Goal: Find specific page/section: Find specific page/section

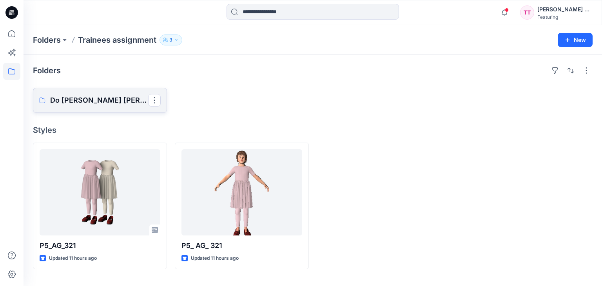
click at [92, 104] on p "Do [PERSON_NAME] [PERSON_NAME]" at bounding box center [99, 100] width 98 height 11
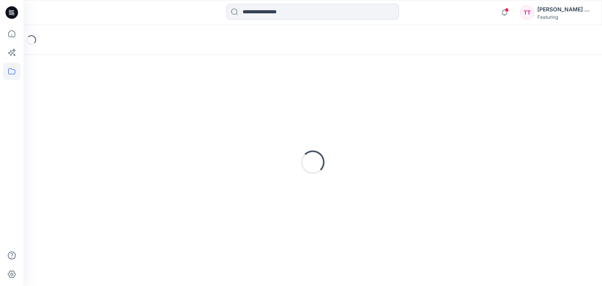
click at [92, 104] on div "Loading..." at bounding box center [312, 162] width 559 height 196
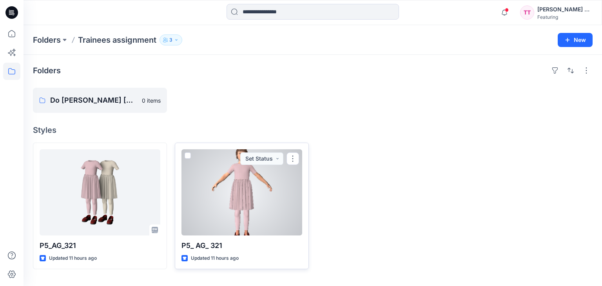
click at [239, 206] on div at bounding box center [241, 192] width 121 height 86
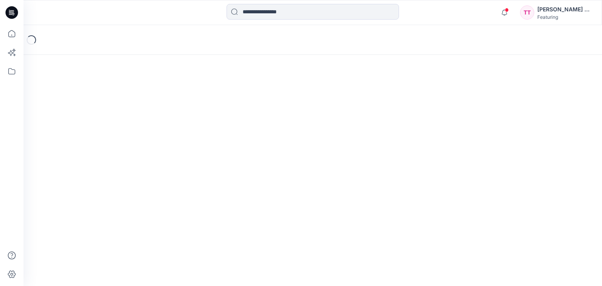
click at [239, 206] on div "Loading..." at bounding box center [313, 155] width 578 height 261
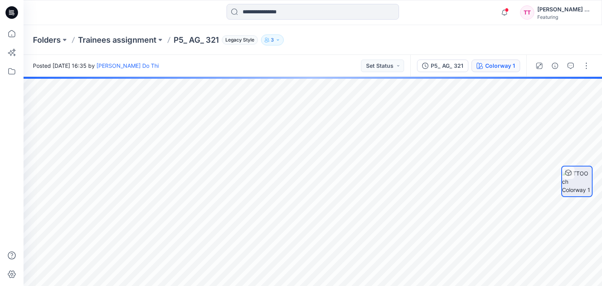
click at [495, 66] on div "Colorway 1" at bounding box center [500, 65] width 30 height 9
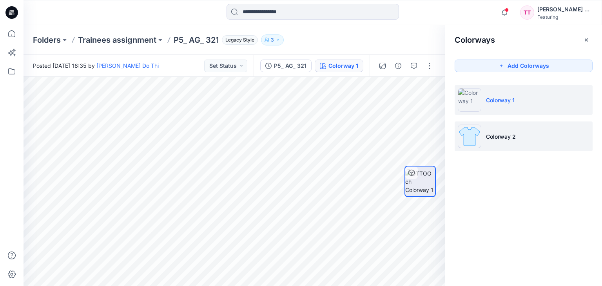
click at [490, 135] on p "Colorway 2" at bounding box center [501, 136] width 30 height 8
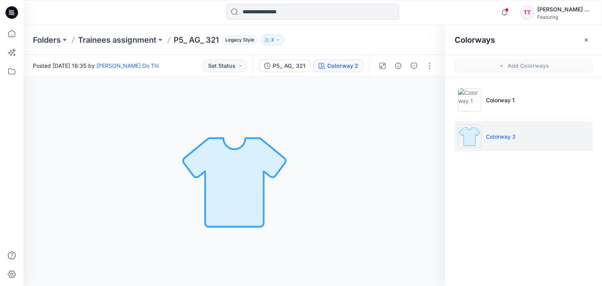
click at [519, 141] on li "Colorway 2" at bounding box center [523, 136] width 138 height 30
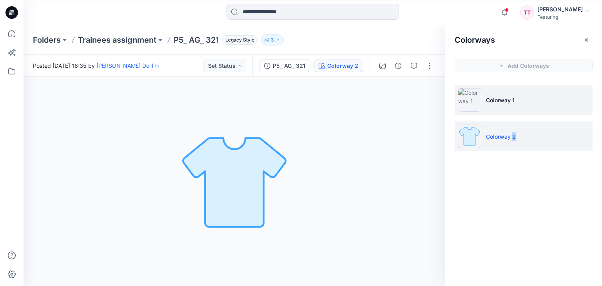
click at [508, 93] on li "Colorway 1" at bounding box center [523, 100] width 138 height 30
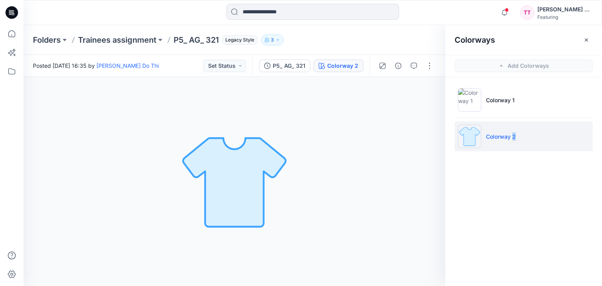
click at [502, 97] on p "Colorway 1" at bounding box center [500, 100] width 29 height 8
click at [472, 96] on img at bounding box center [470, 100] width 24 height 24
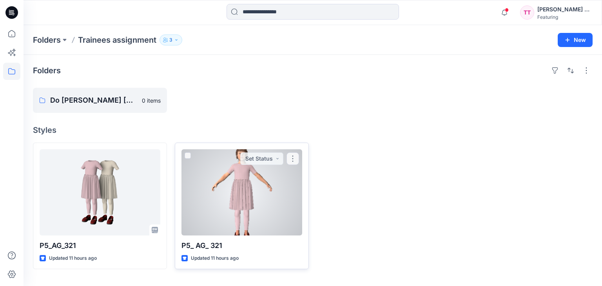
click at [248, 198] on div at bounding box center [241, 192] width 121 height 86
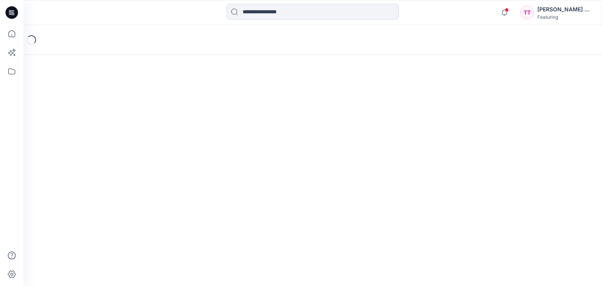
click at [248, 198] on div "Loading..." at bounding box center [313, 155] width 578 height 261
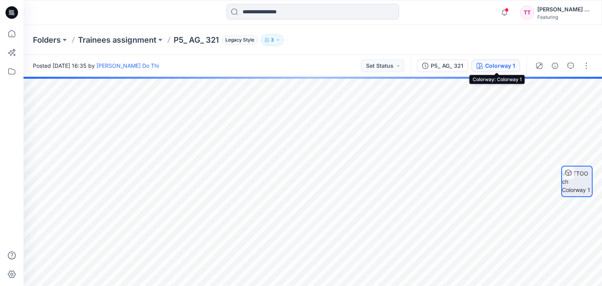
click at [511, 66] on div "Colorway 1" at bounding box center [500, 65] width 30 height 9
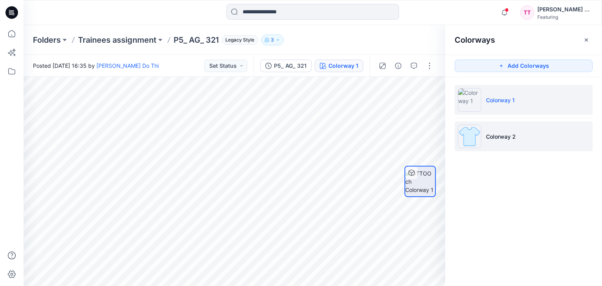
click at [503, 131] on li "Colorway 2" at bounding box center [523, 136] width 138 height 30
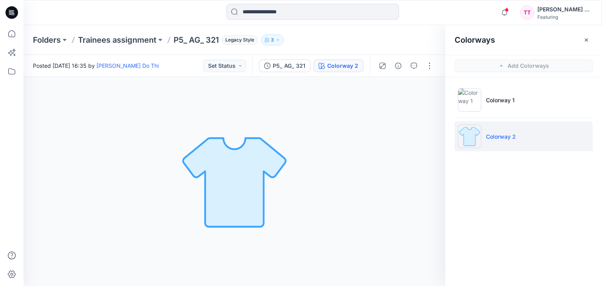
click at [472, 128] on img at bounding box center [470, 137] width 24 height 24
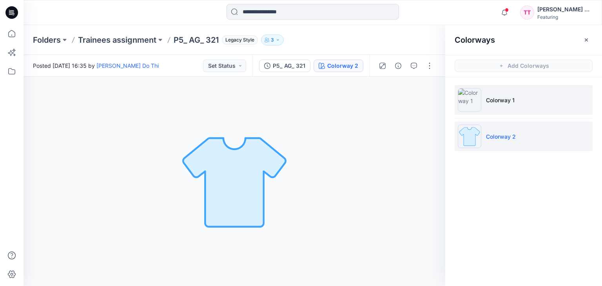
click at [477, 104] on img at bounding box center [470, 100] width 24 height 24
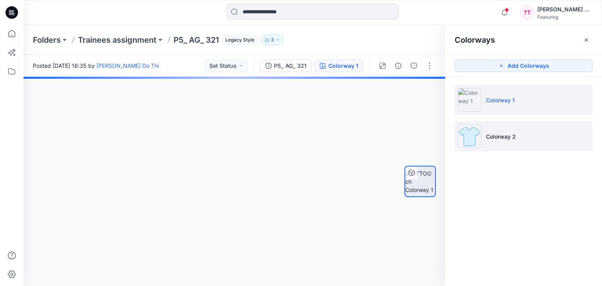
click at [471, 133] on img at bounding box center [470, 137] width 24 height 24
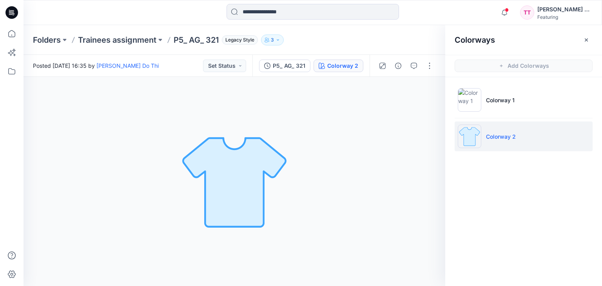
click at [257, 162] on img at bounding box center [234, 182] width 110 height 110
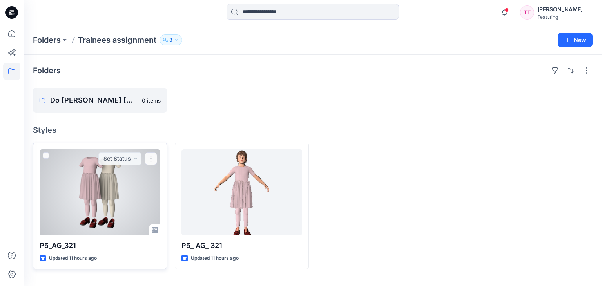
click at [108, 204] on div at bounding box center [100, 192] width 121 height 86
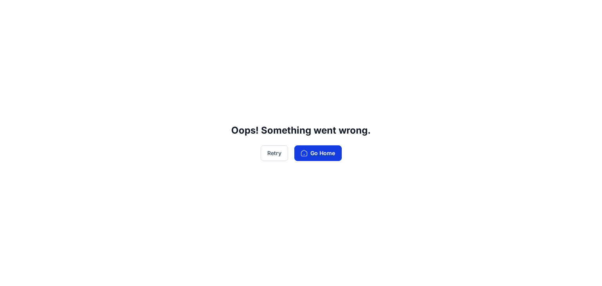
click at [306, 151] on icon "button" at bounding box center [304, 153] width 6 height 6
click at [329, 156] on button "Go Home" at bounding box center [317, 153] width 47 height 16
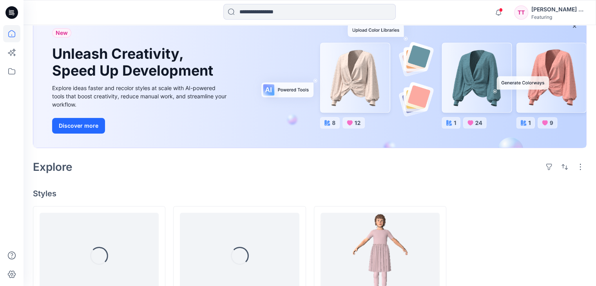
scroll to position [109, 0]
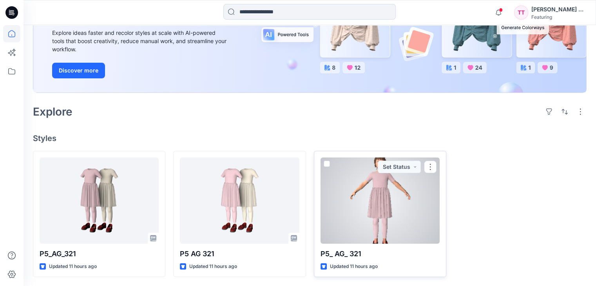
click at [384, 198] on div at bounding box center [379, 200] width 119 height 86
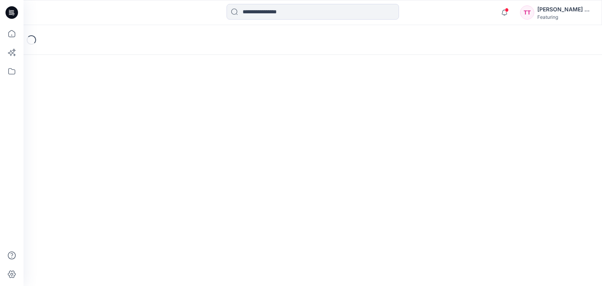
click at [384, 198] on div "Loading..." at bounding box center [313, 155] width 578 height 261
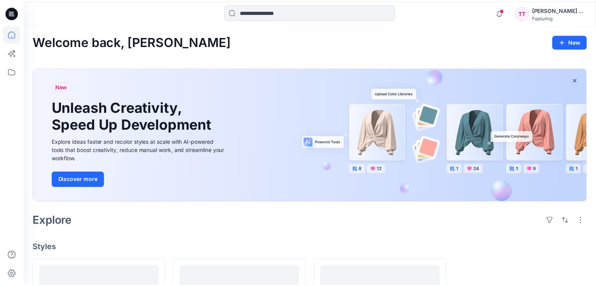
scroll to position [109, 0]
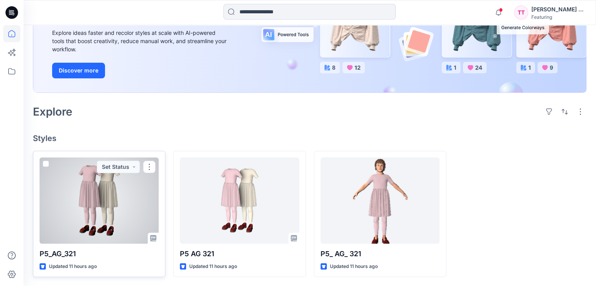
click at [127, 198] on div at bounding box center [99, 200] width 119 height 86
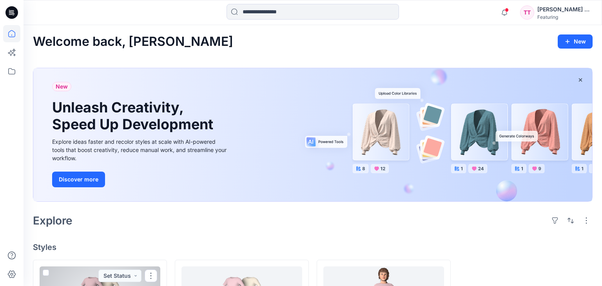
click at [127, 198] on div "Welcome back, Thanh Truc New New Unleash Creativity, Speed Up Development Explo…" at bounding box center [313, 210] width 578 height 370
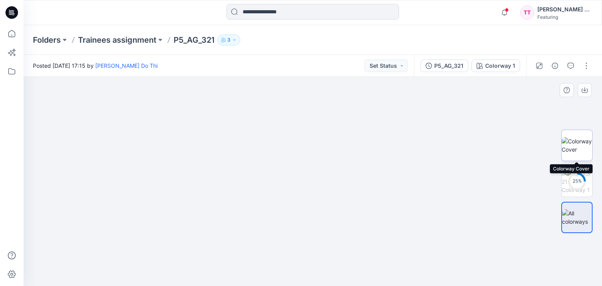
click at [577, 142] on img at bounding box center [576, 145] width 31 height 16
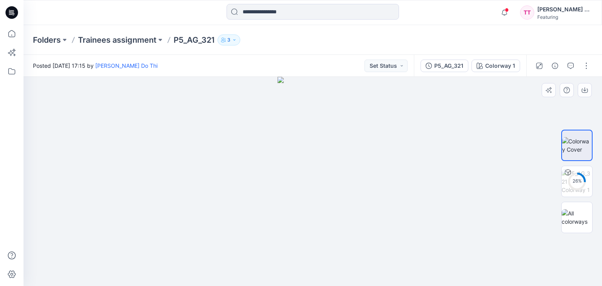
drag, startPoint x: 364, startPoint y: 149, endPoint x: 412, endPoint y: 151, distance: 47.8
click at [412, 151] on div at bounding box center [313, 181] width 578 height 209
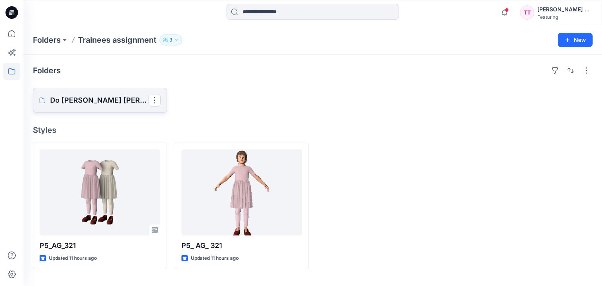
click at [108, 100] on p "Do [PERSON_NAME] [PERSON_NAME]" at bounding box center [99, 100] width 98 height 11
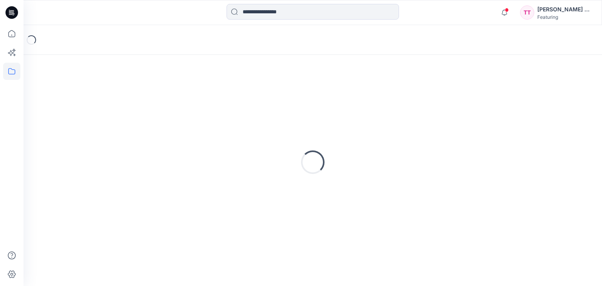
click at [108, 100] on div "Loading..." at bounding box center [312, 162] width 559 height 196
